Goal: Task Accomplishment & Management: Manage account settings

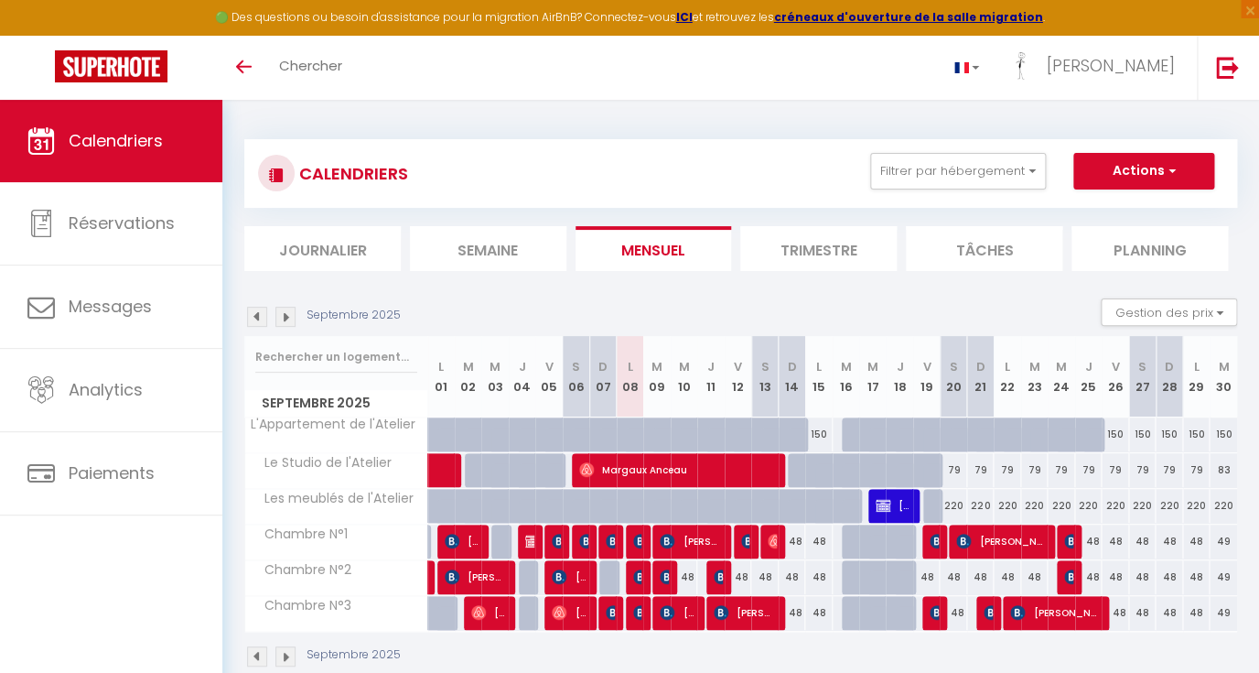
scroll to position [27, 0]
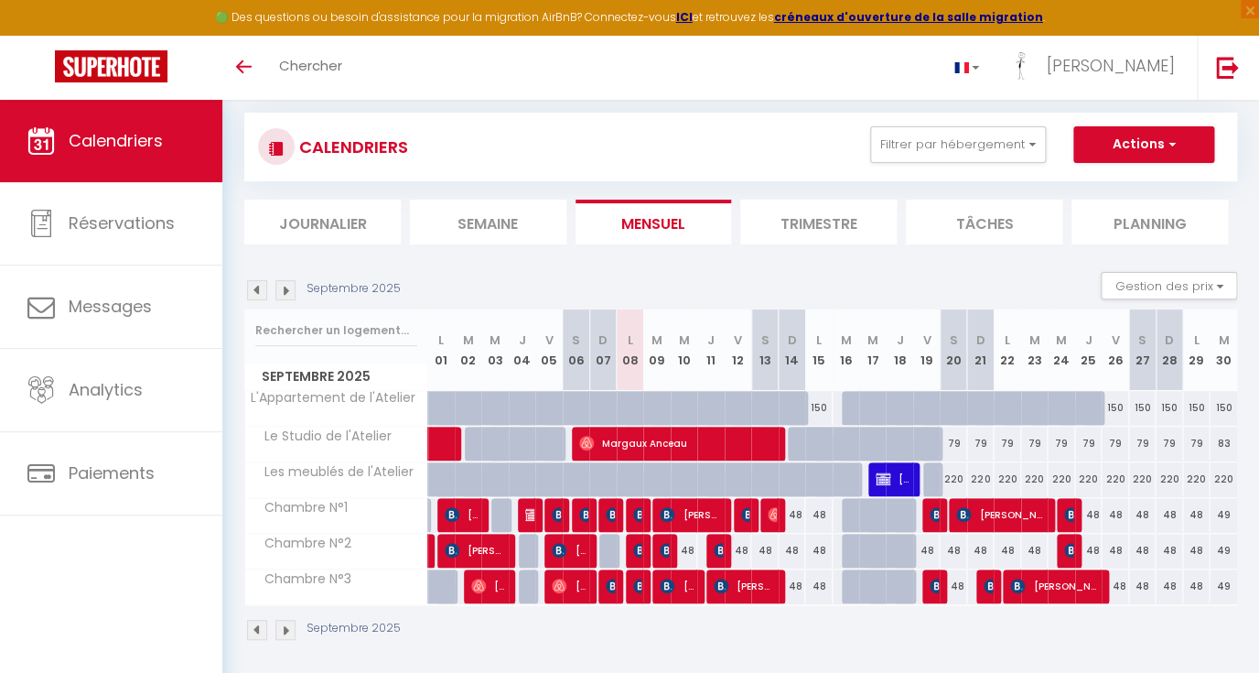
click at [261, 285] on img at bounding box center [257, 290] width 20 height 20
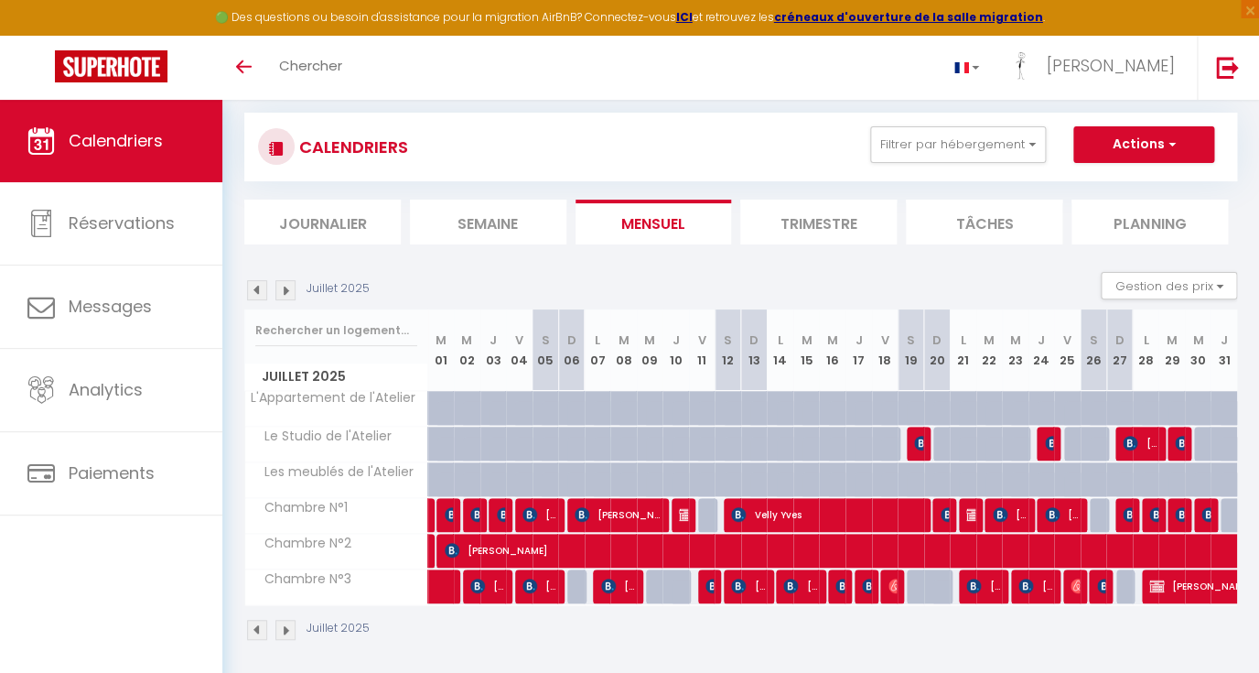
scroll to position [0, 0]
click at [263, 293] on img at bounding box center [257, 290] width 20 height 20
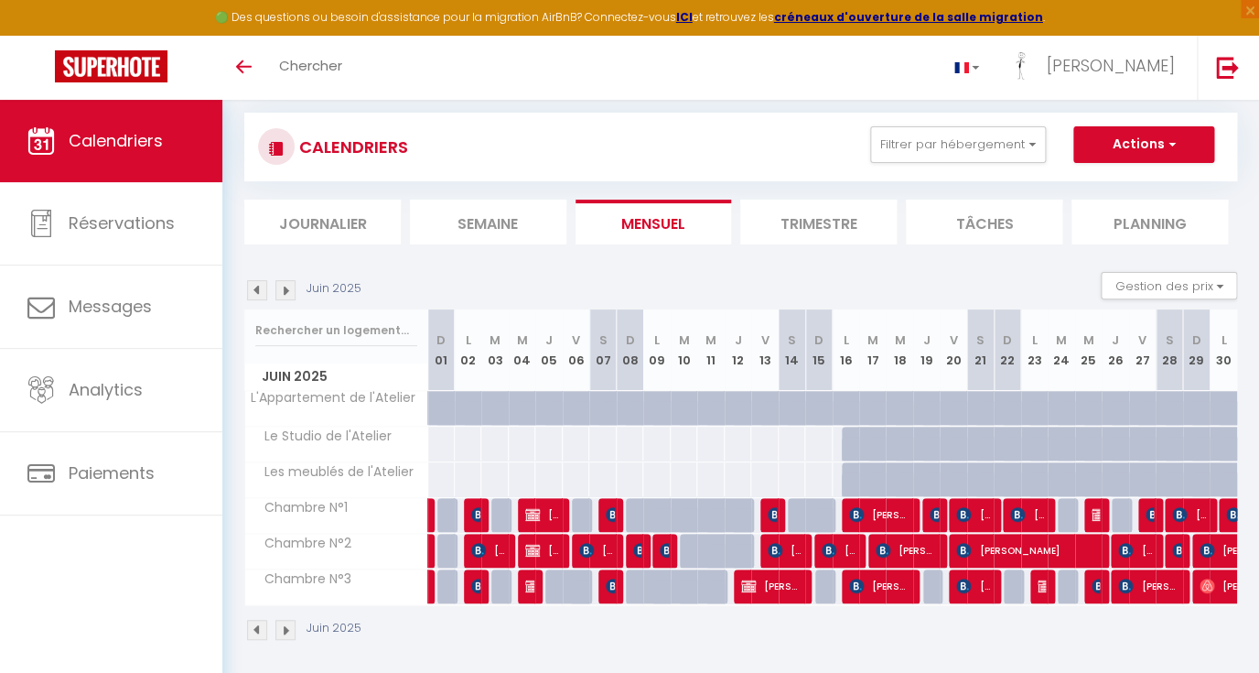
click at [262, 291] on img at bounding box center [257, 290] width 20 height 20
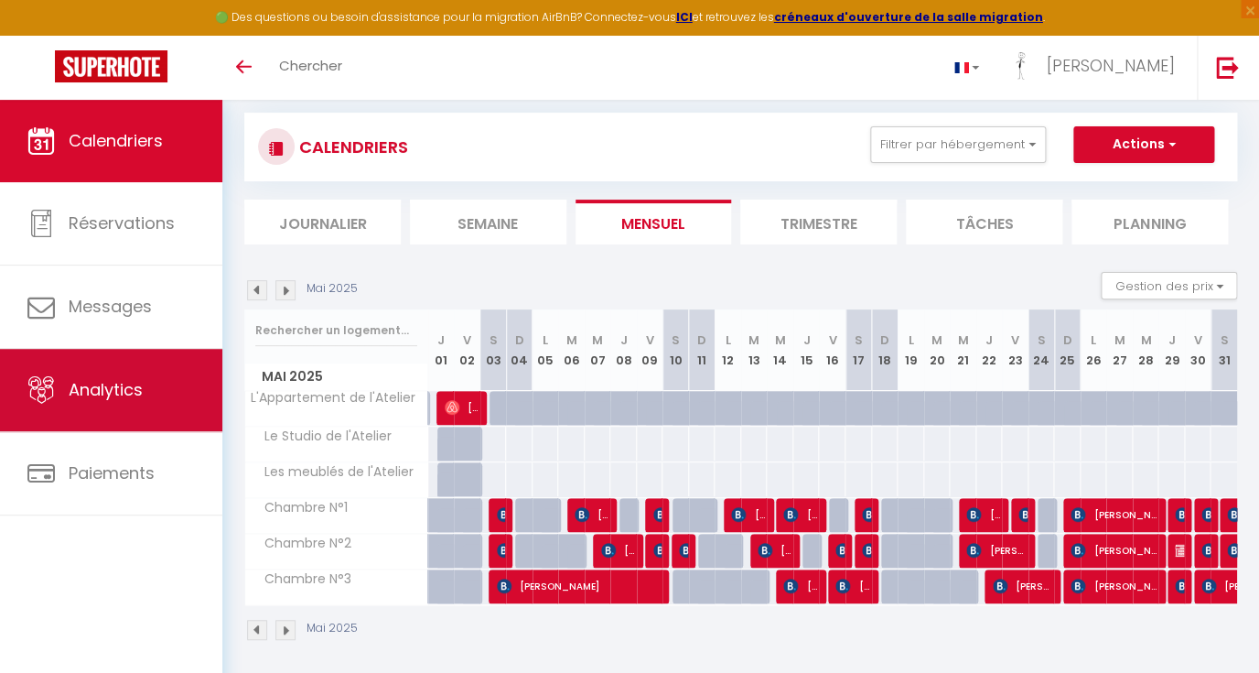
click at [123, 405] on link "Analytics" at bounding box center [111, 390] width 222 height 82
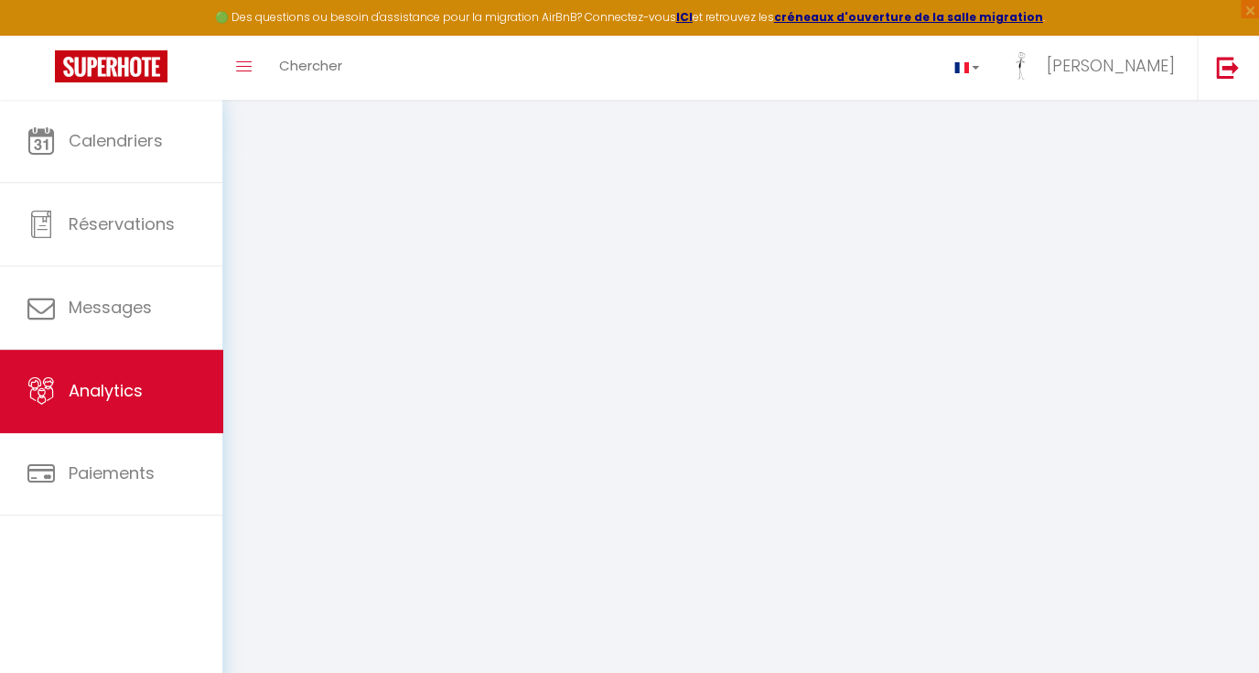
select select "2025"
select select "9"
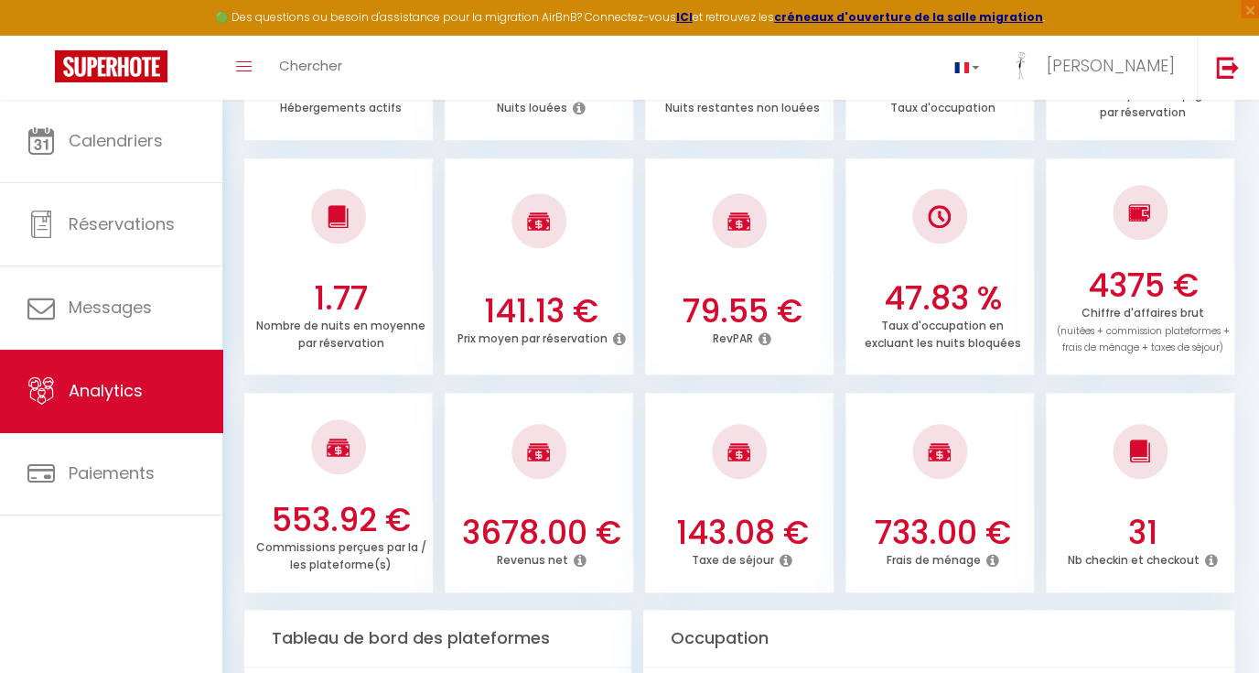
scroll to position [556, 0]
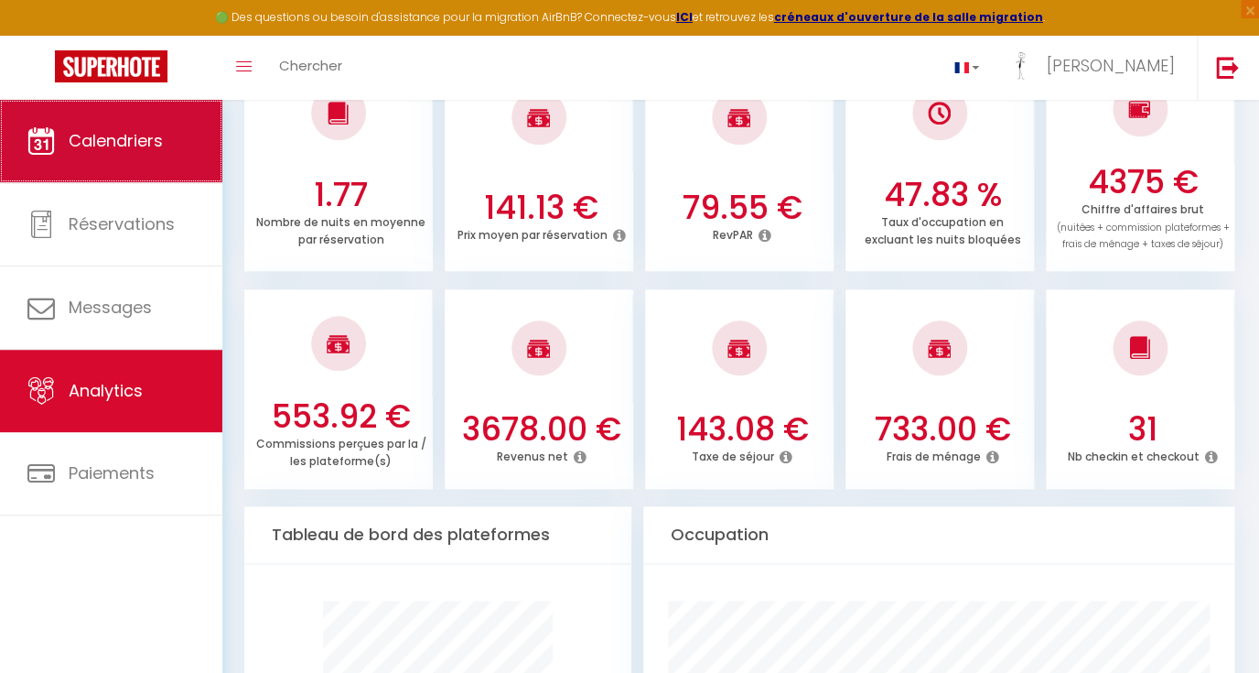
click at [113, 141] on span "Calendriers" at bounding box center [116, 140] width 94 height 23
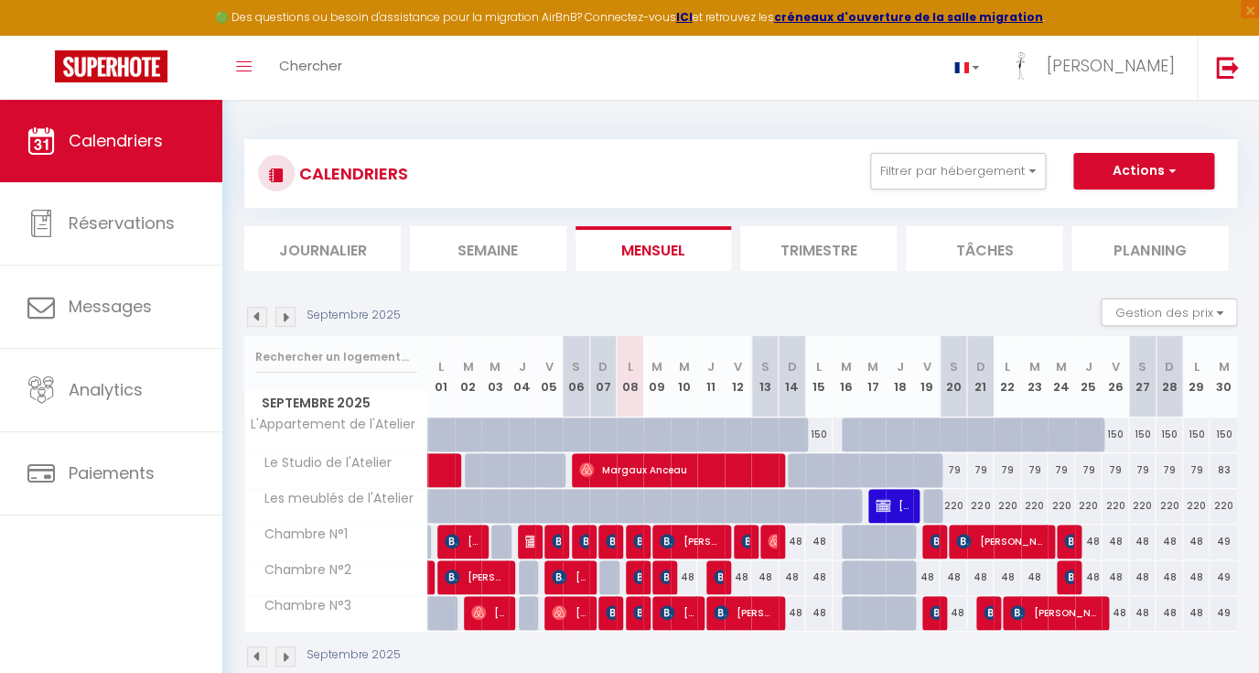
click at [774, 542] on img at bounding box center [775, 541] width 15 height 15
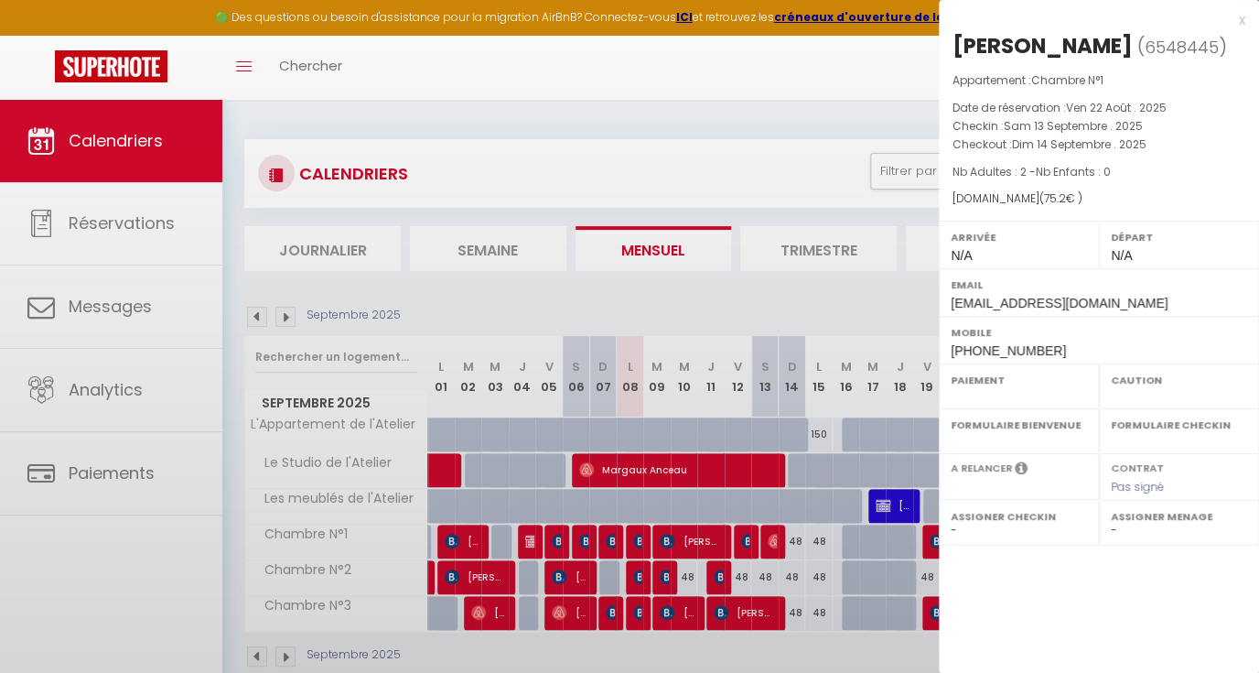
select select "OK"
select select "KO"
select select "0"
select select "1"
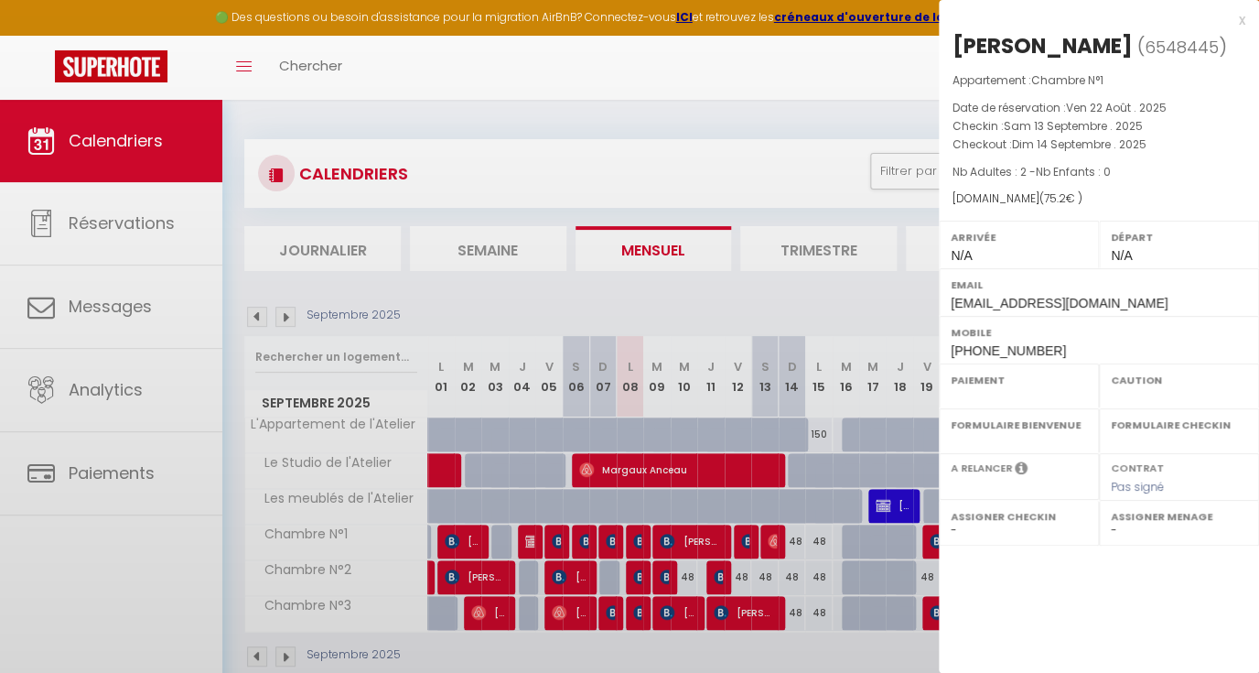
select select
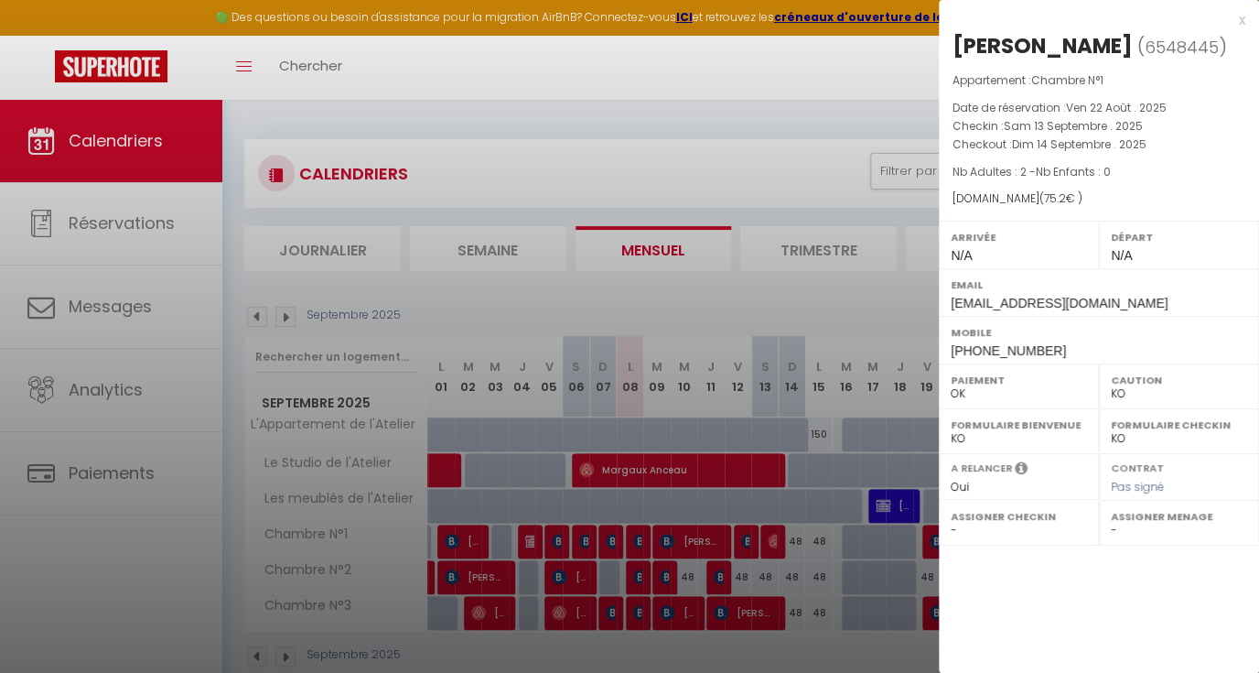
select select "29379"
click at [782, 563] on div at bounding box center [629, 336] width 1259 height 673
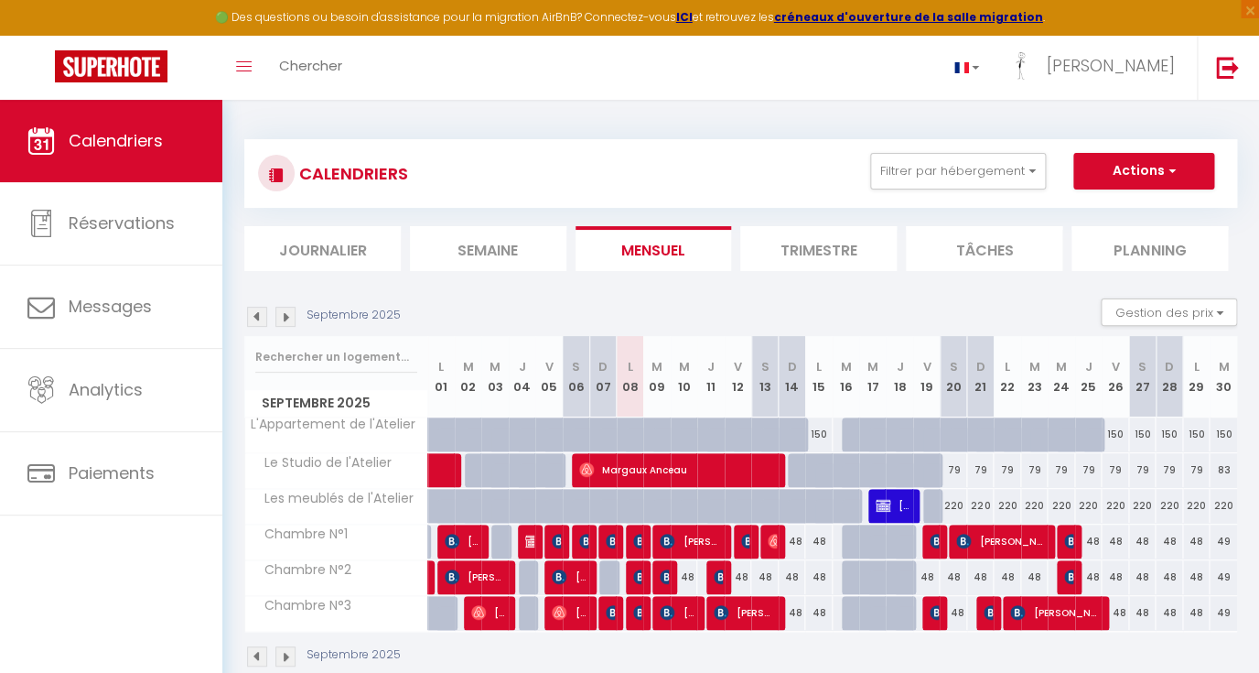
click at [1018, 99] on div "Toggle menubar Chercher BUTTON [PERSON_NAME] Paramètres" at bounding box center [689, 68] width 1113 height 64
